Goal: Transaction & Acquisition: Purchase product/service

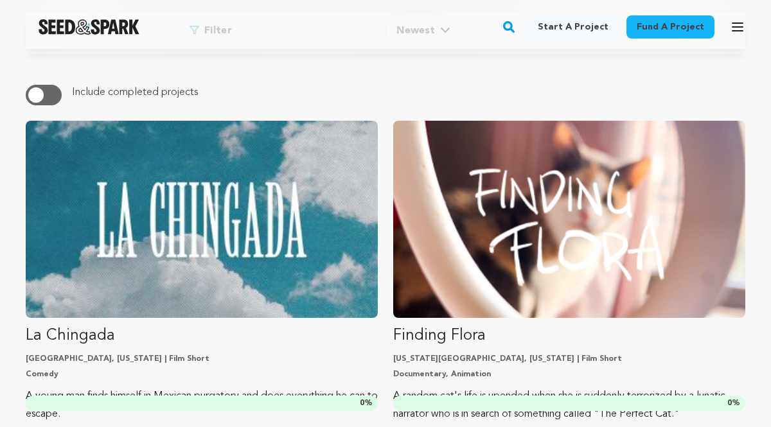
scroll to position [164, 0]
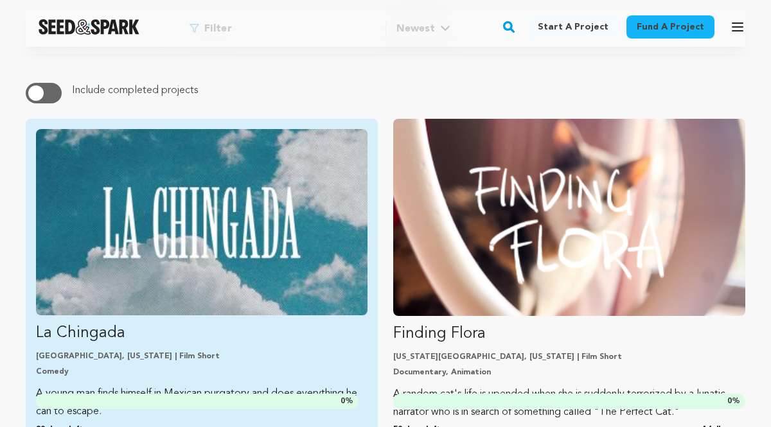
click at [246, 247] on img "Fund La Chingada" at bounding box center [201, 222] width 331 height 186
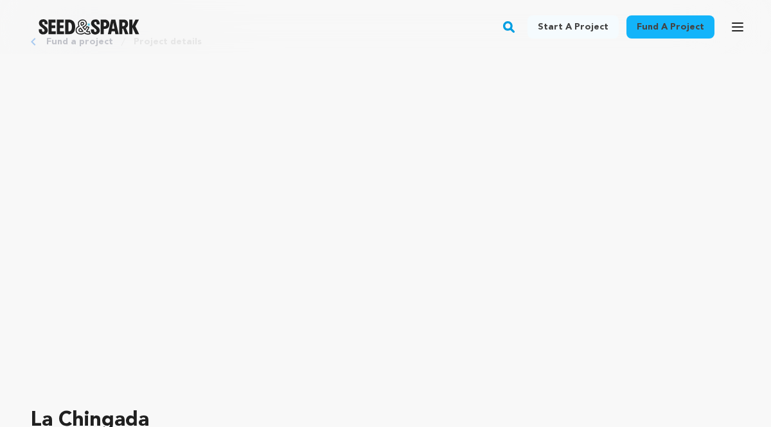
scroll to position [37, 0]
click at [651, 28] on link "Fund a project" at bounding box center [670, 26] width 88 height 23
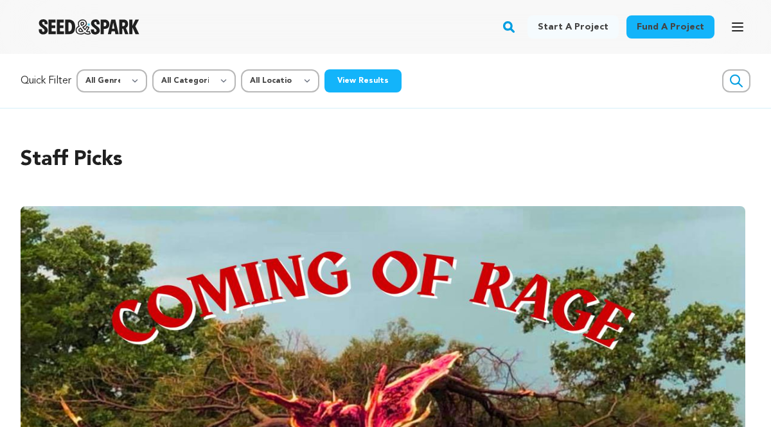
click at [659, 27] on link "Fund a project" at bounding box center [670, 26] width 88 height 23
click at [134, 82] on select "All Genre Action Adventure Afrobeat Alternative Ambient Animation Bebop Big Ban…" at bounding box center [111, 80] width 71 height 23
select select "14"
click at [78, 69] on select "All Genre Action Adventure Afrobeat Alternative Ambient Animation Bebop Big Ban…" at bounding box center [111, 80] width 71 height 23
click at [357, 80] on button "View Results" at bounding box center [362, 80] width 77 height 23
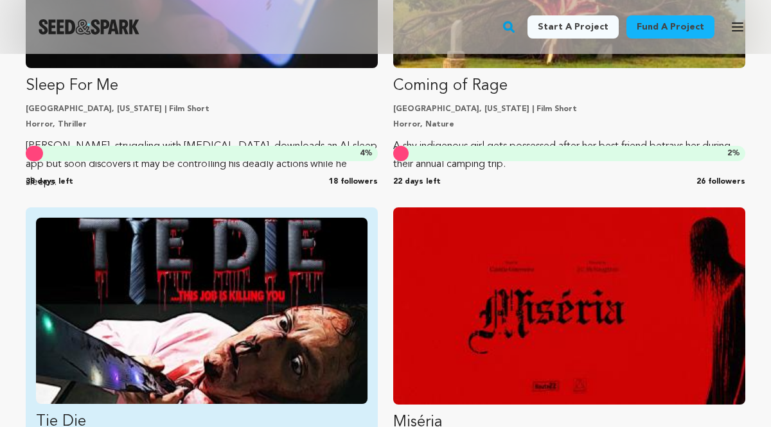
scroll to position [1084, 0]
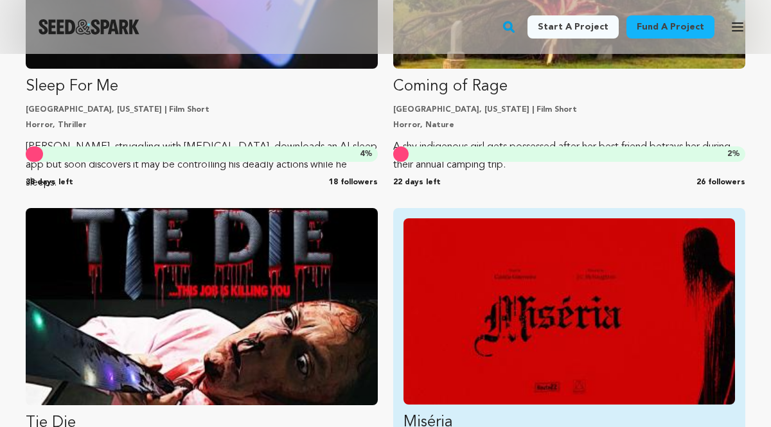
click at [564, 342] on img "Fund Miséria" at bounding box center [568, 311] width 331 height 186
